Goal: Information Seeking & Learning: Learn about a topic

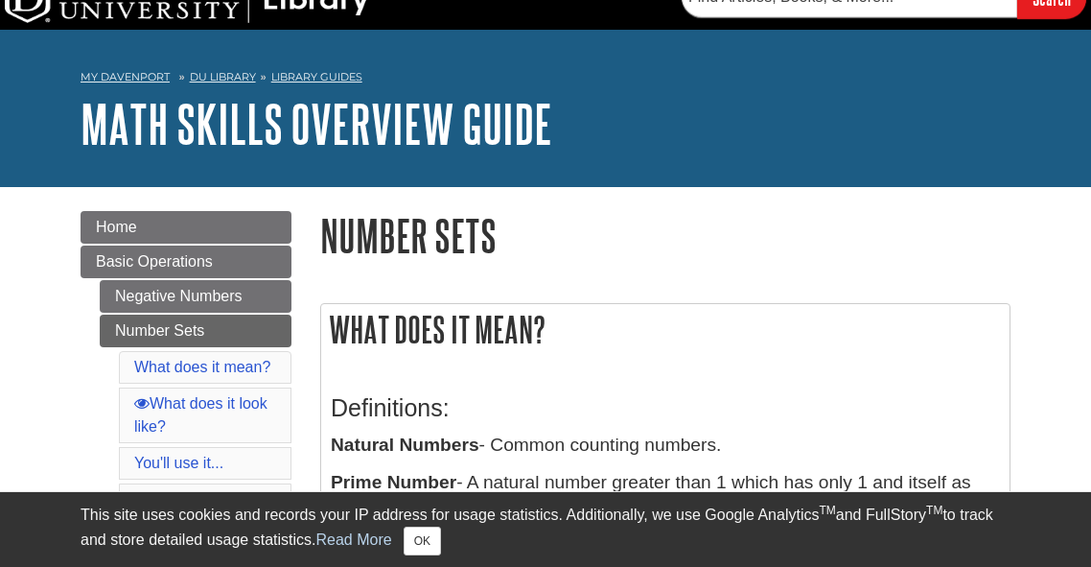
scroll to position [42, 0]
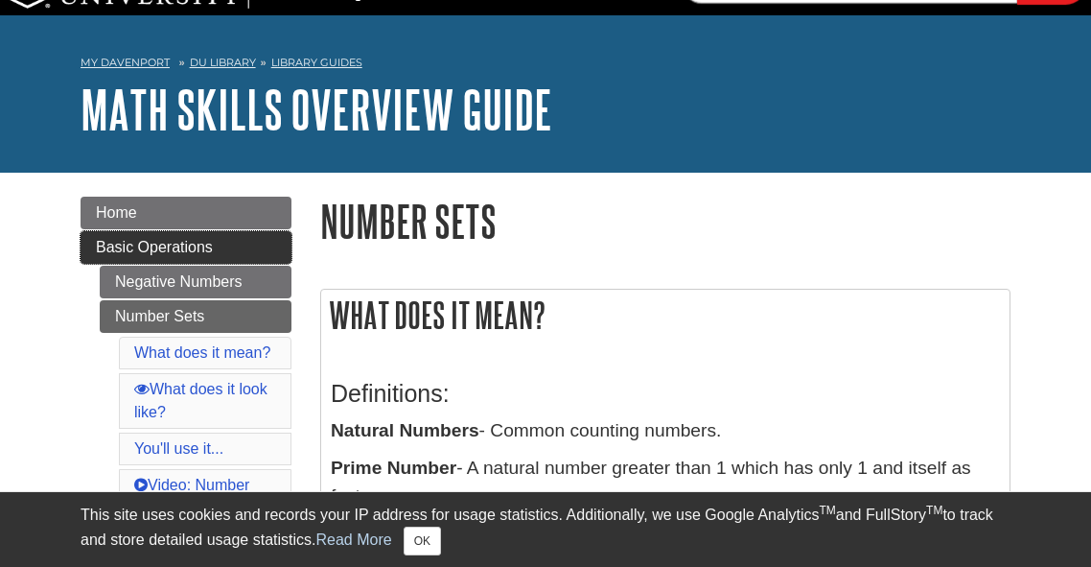
click at [180, 239] on span "Basic Operations" at bounding box center [154, 247] width 117 height 16
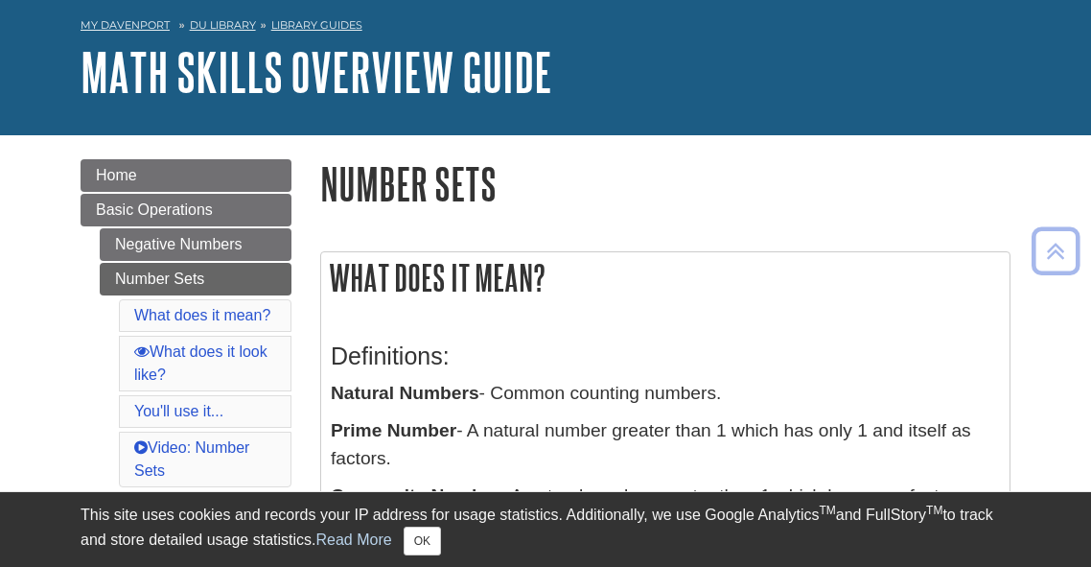
scroll to position [81, 0]
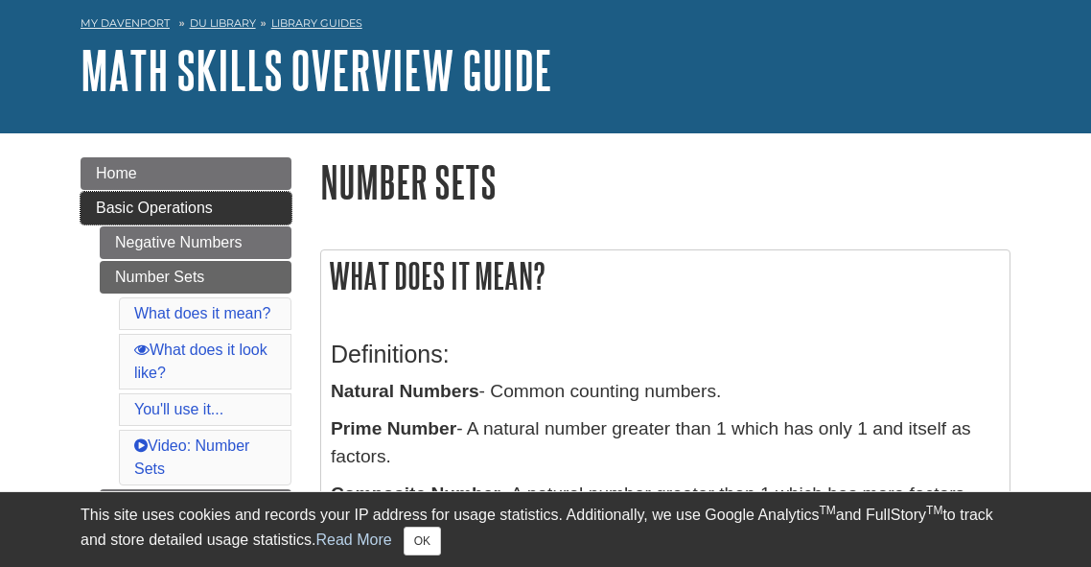
click at [211, 214] on span "Basic Operations" at bounding box center [154, 207] width 117 height 16
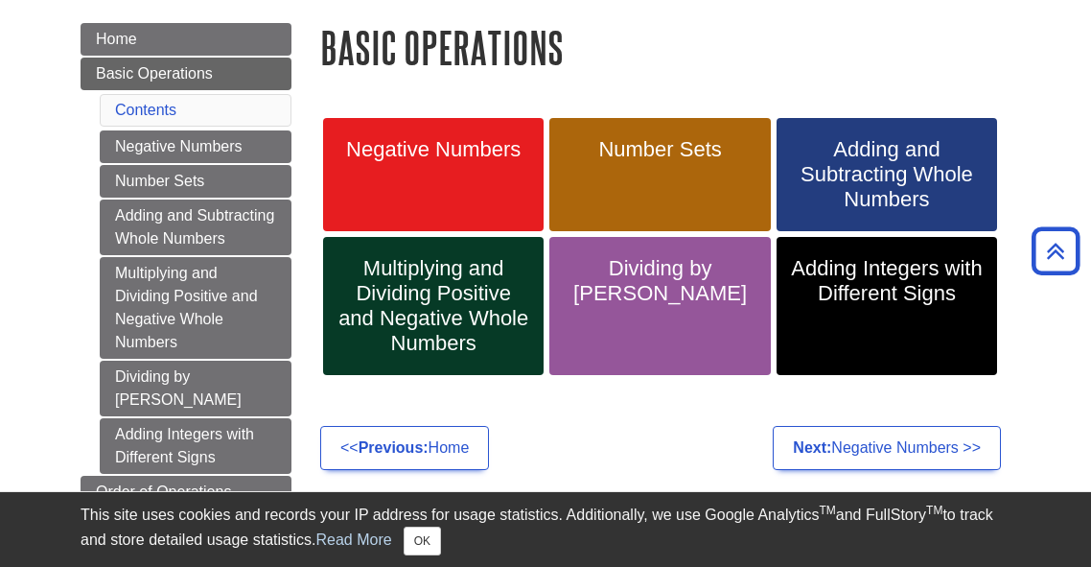
scroll to position [211, 0]
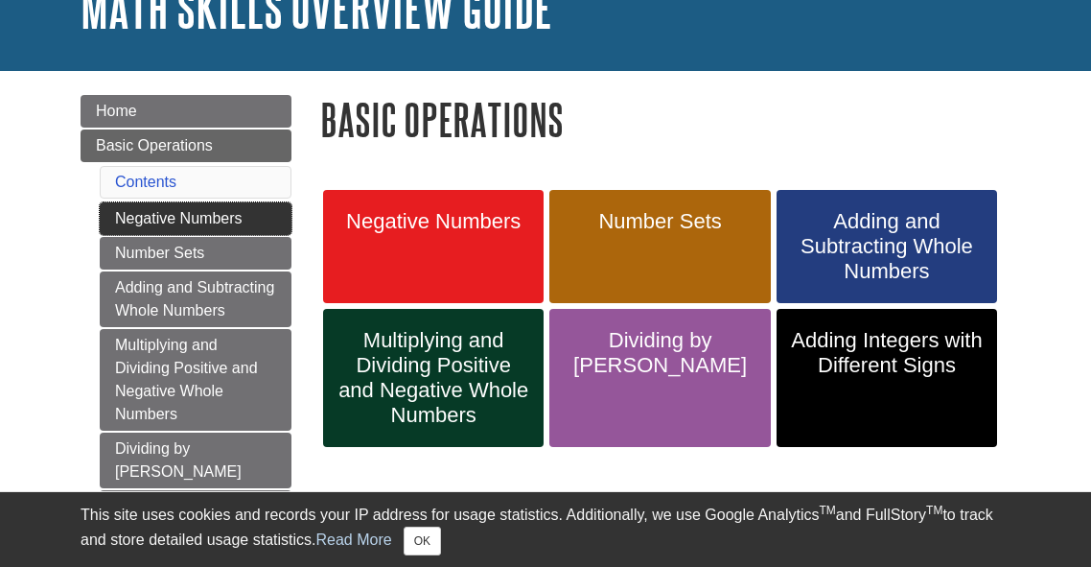
scroll to position [143, 0]
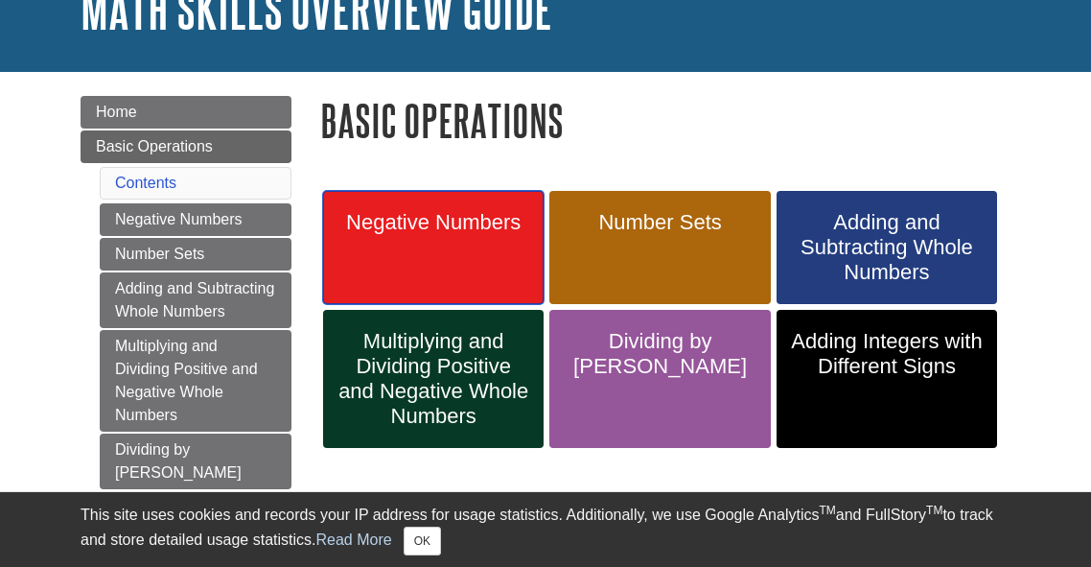
click at [485, 248] on link "Negative Numbers" at bounding box center [433, 247] width 220 height 113
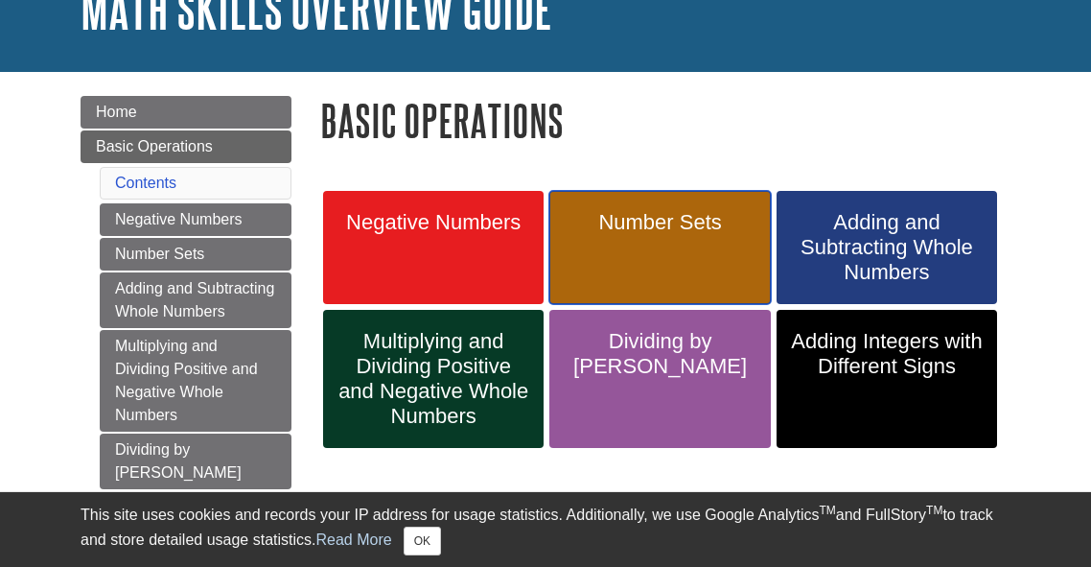
click at [642, 239] on link "Number Sets" at bounding box center [659, 247] width 220 height 113
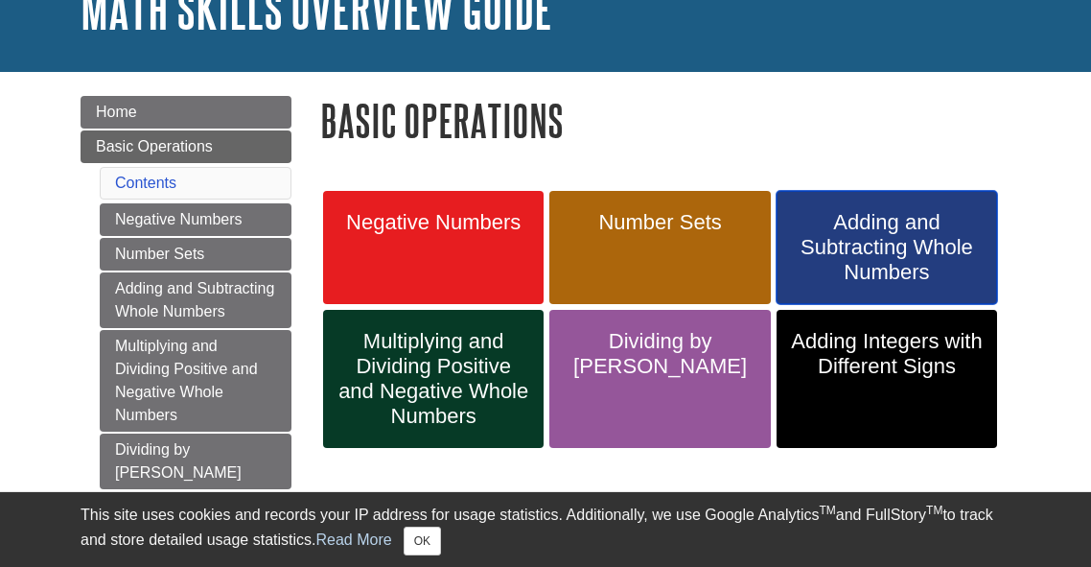
click at [839, 230] on span "Adding and Subtracting Whole Numbers" at bounding box center [887, 247] width 192 height 75
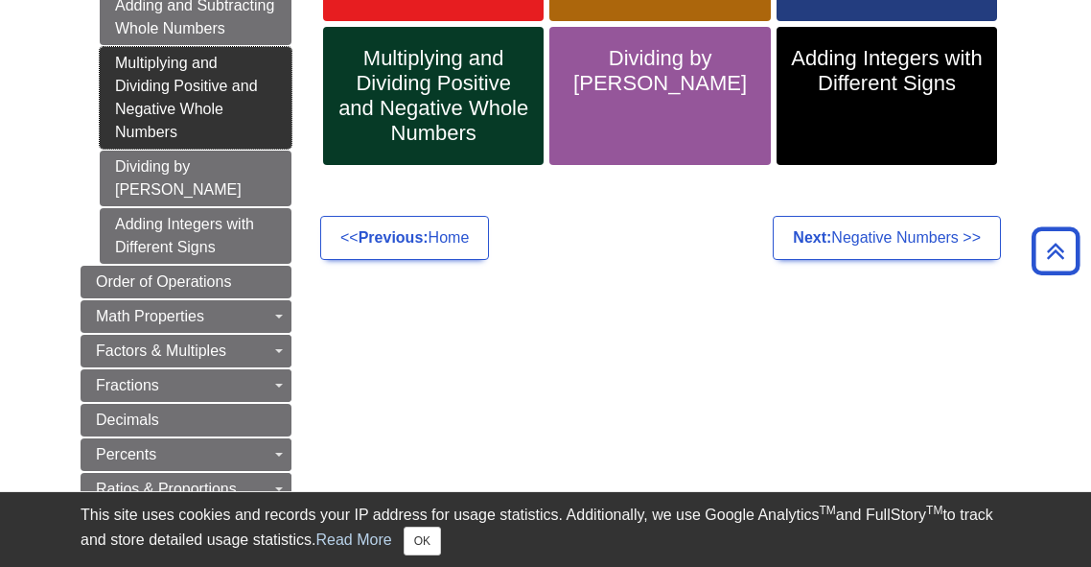
scroll to position [428, 0]
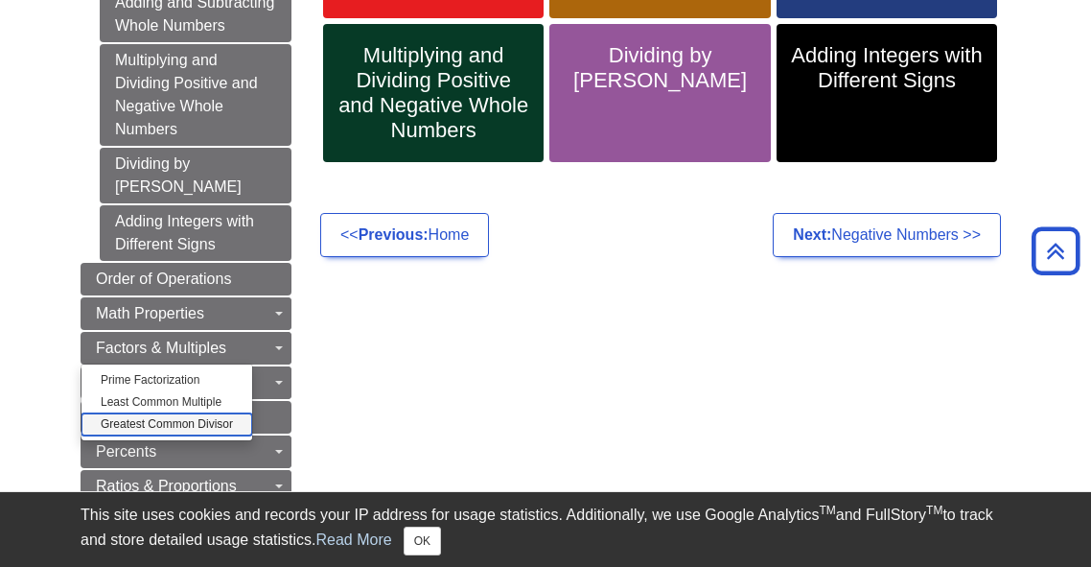
click at [230, 413] on link "Greatest Common Divisor" at bounding box center [166, 424] width 171 height 22
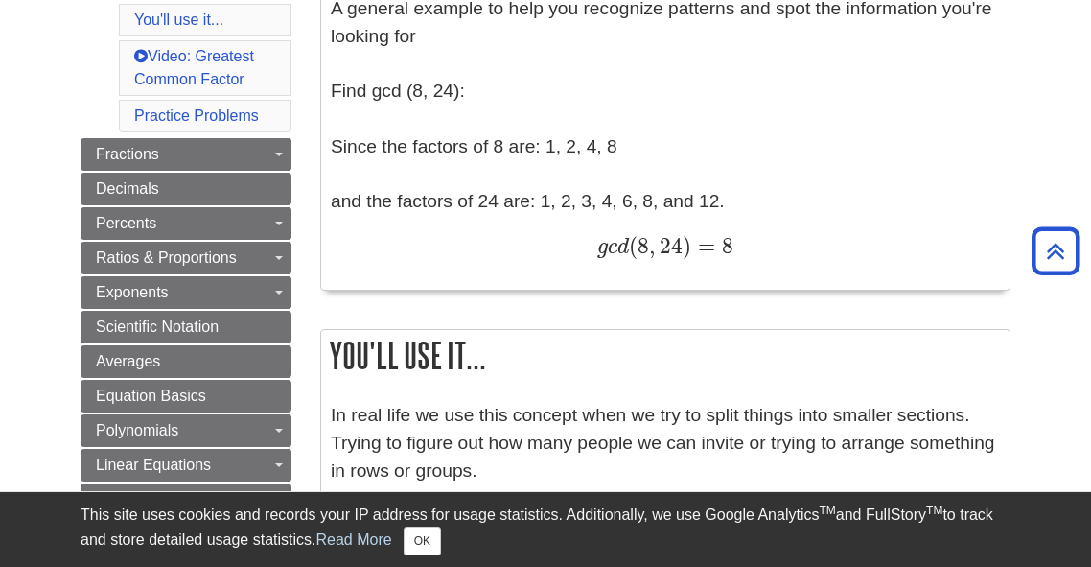
scroll to position [655, 0]
